Goal: Transaction & Acquisition: Purchase product/service

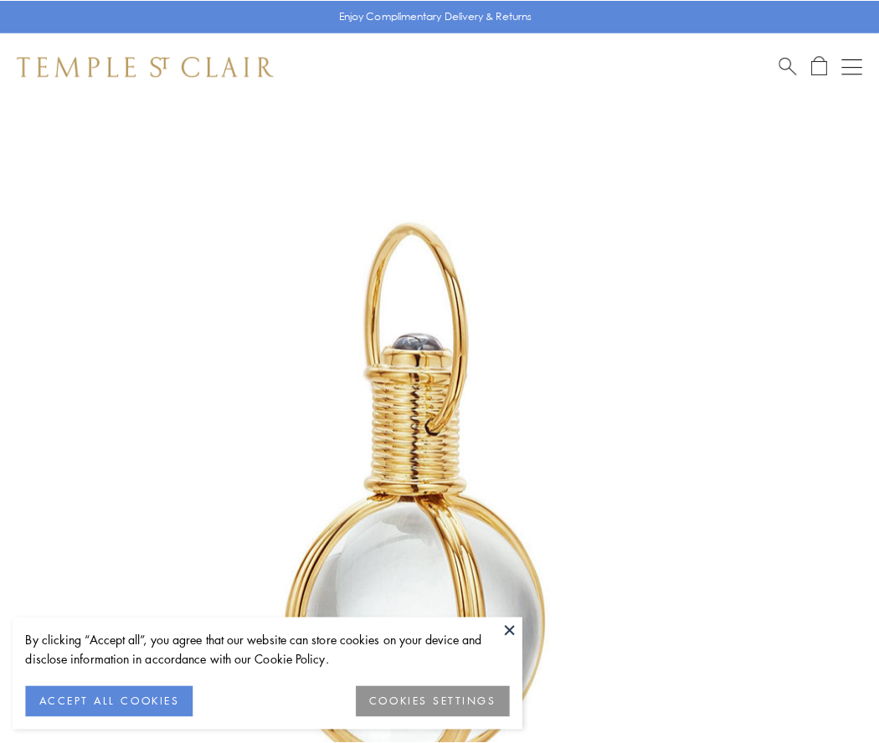
scroll to position [437, 0]
